Goal: Task Accomplishment & Management: Use online tool/utility

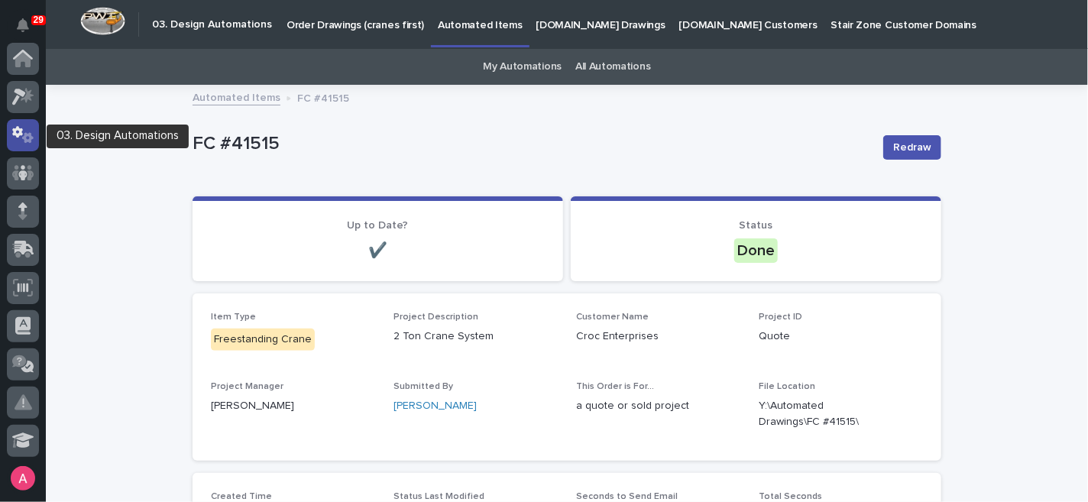
click at [24, 135] on icon at bounding box center [27, 137] width 11 height 11
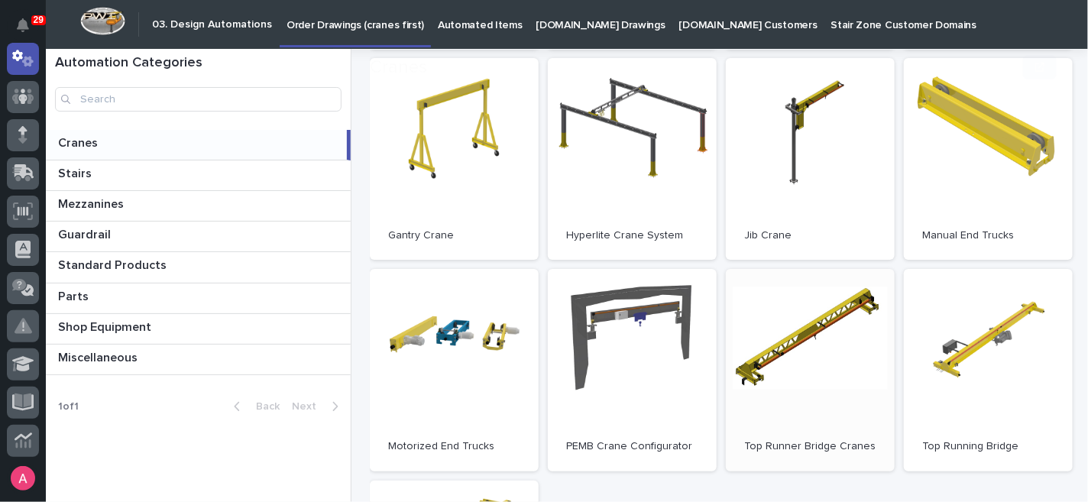
scroll to position [424, 0]
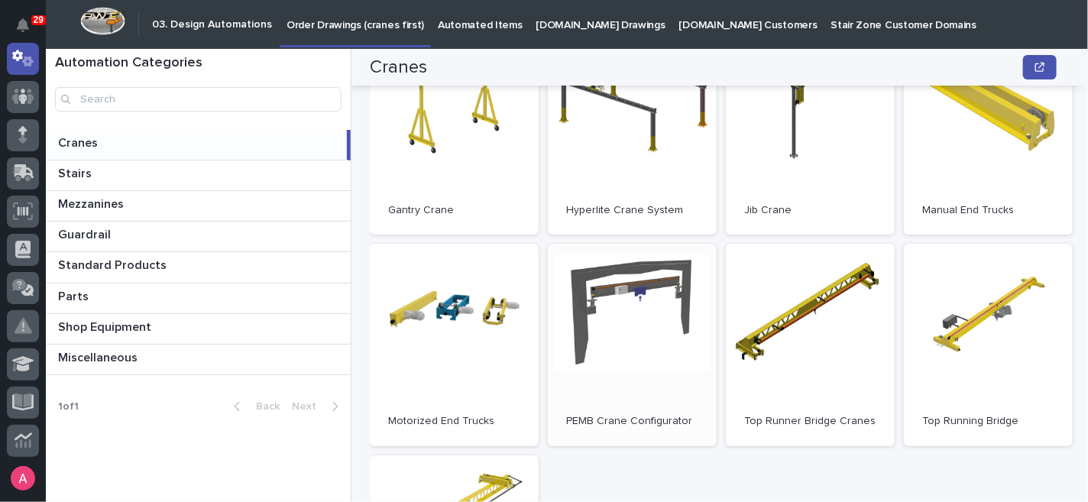
click at [646, 341] on link "Open" at bounding box center [632, 345] width 169 height 202
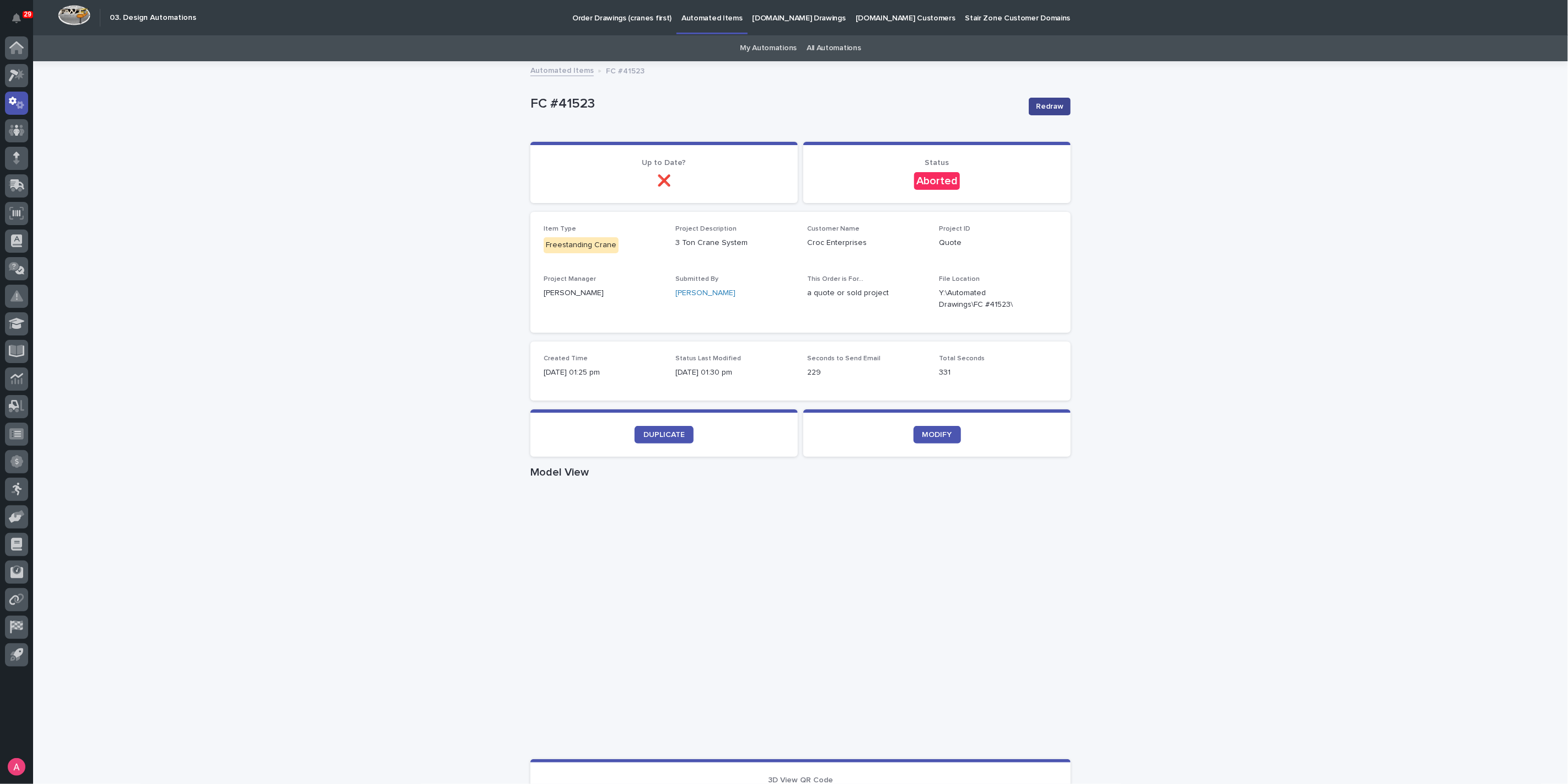
click at [1043, 111] on span "Redraw" at bounding box center [1050, 106] width 27 height 11
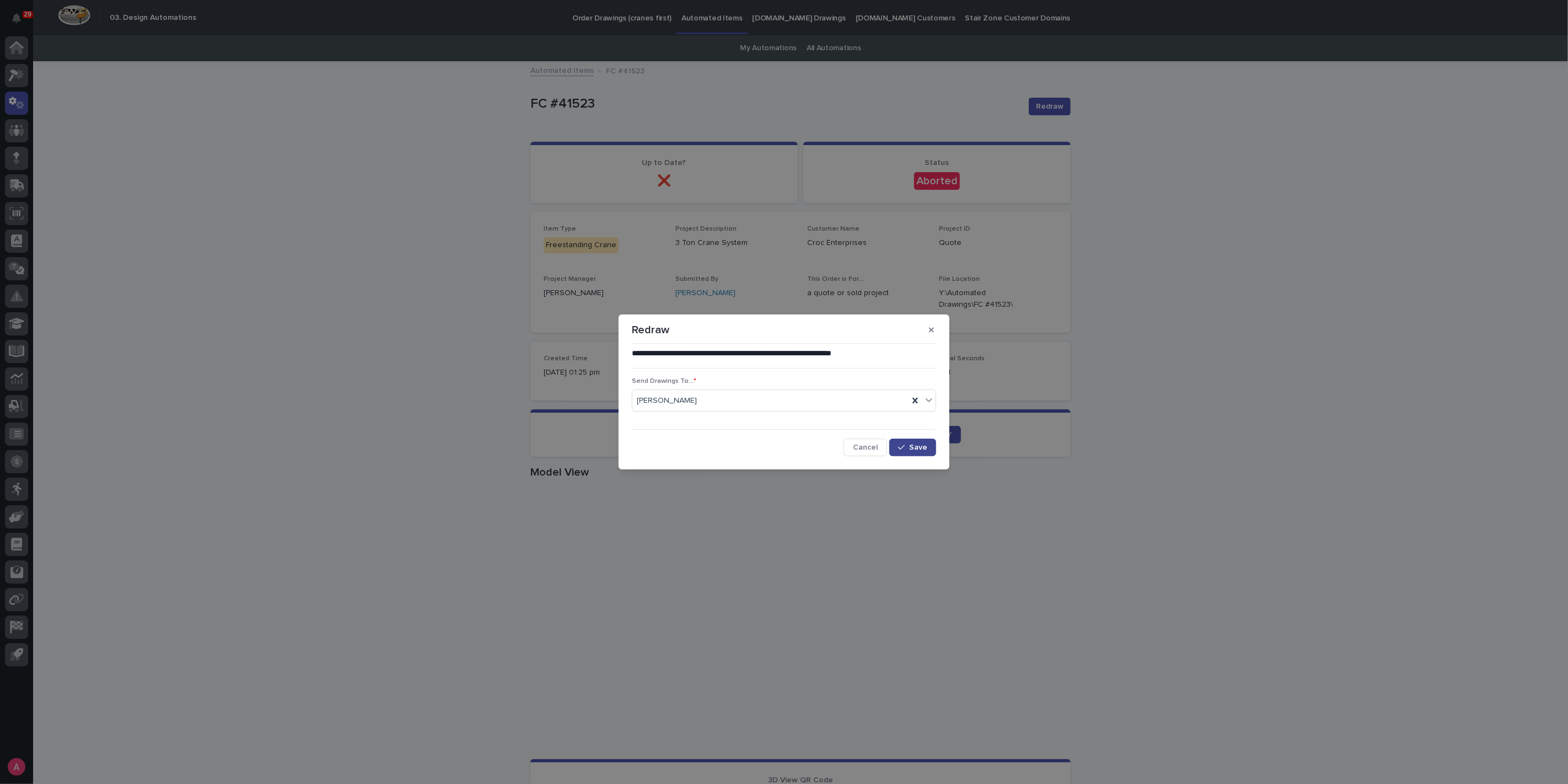
click at [912, 442] on button "Save" at bounding box center [912, 447] width 47 height 17
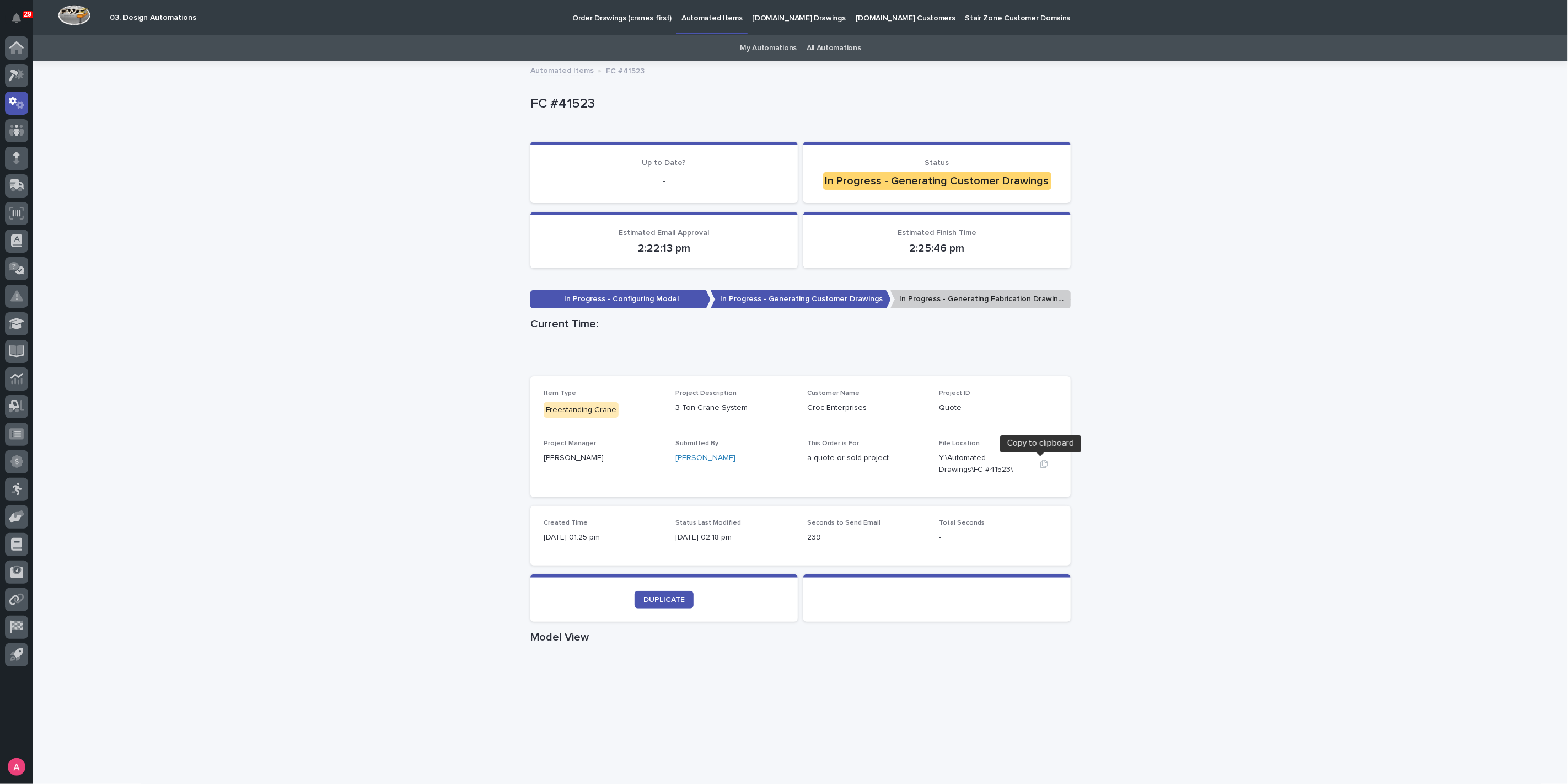
click at [1043, 464] on icon "button" at bounding box center [1044, 463] width 8 height 8
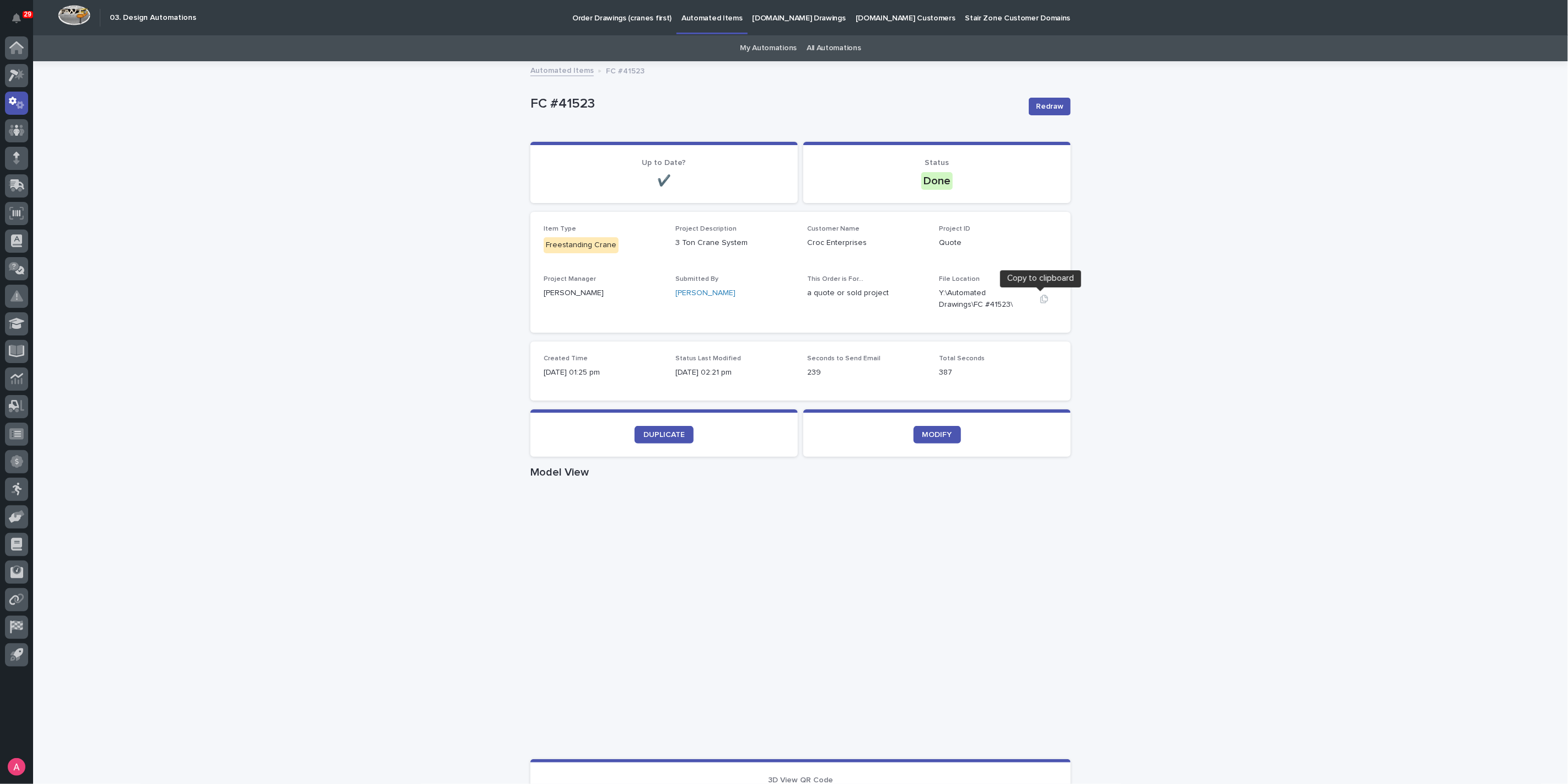
click at [1048, 302] on button "button" at bounding box center [1044, 299] width 27 height 9
click at [1040, 302] on icon "button" at bounding box center [1044, 299] width 9 height 9
click at [1041, 300] on icon "button" at bounding box center [1044, 298] width 8 height 8
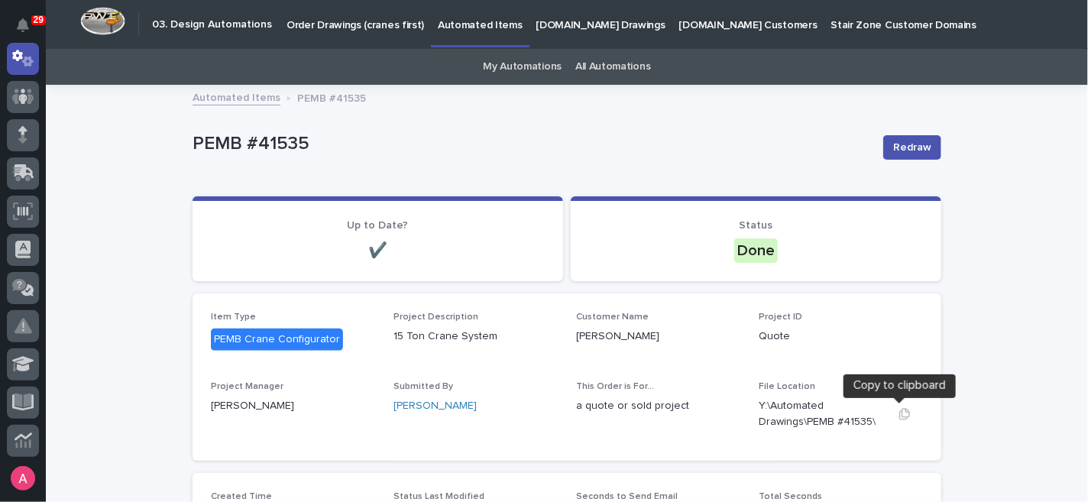
drag, startPoint x: 903, startPoint y: 410, endPoint x: 896, endPoint y: 406, distance: 8.5
click at [903, 410] on icon "button" at bounding box center [905, 414] width 12 height 12
